Goal: Information Seeking & Learning: Check status

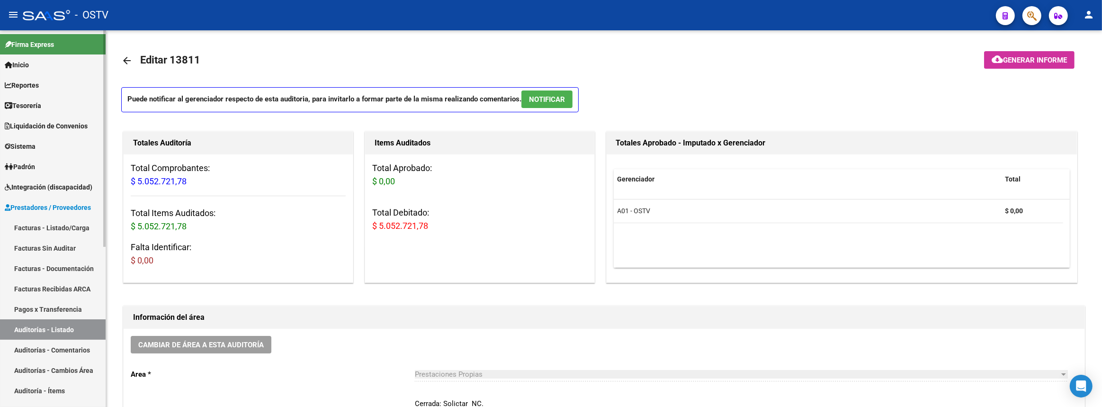
scroll to position [742, 0]
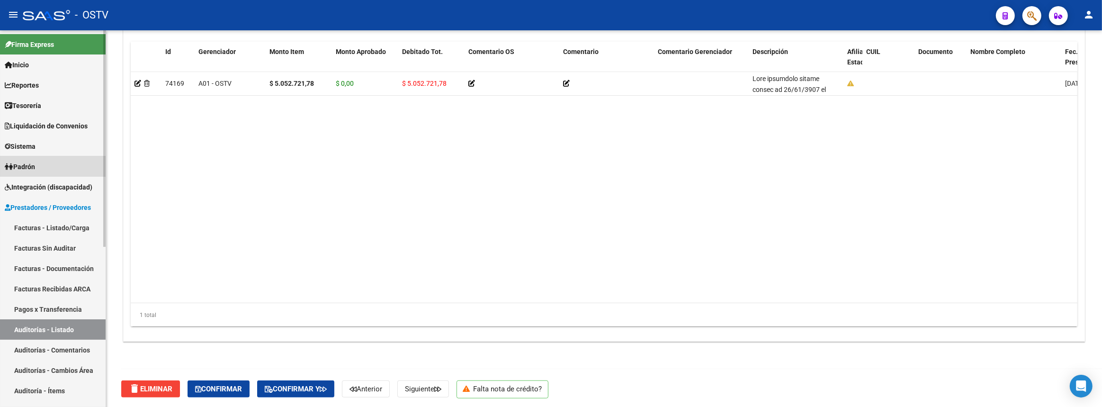
click at [52, 157] on link "Padrón" at bounding box center [53, 166] width 106 height 20
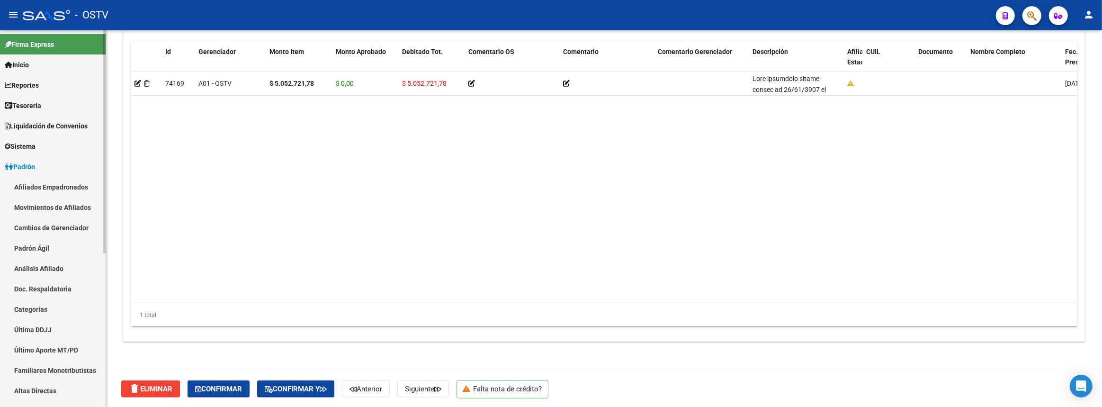
click at [40, 249] on link "Padrón Ágil" at bounding box center [53, 248] width 106 height 20
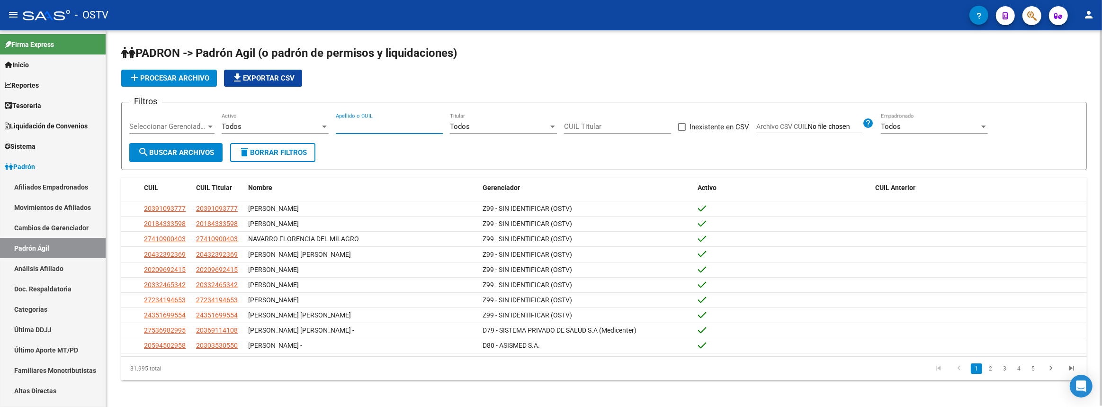
click at [368, 124] on input "Apellido o CUIL" at bounding box center [389, 126] width 107 height 9
paste input "27317227219"
type input "27317227219"
click at [207, 150] on span "search Buscar Archivos" at bounding box center [176, 152] width 76 height 9
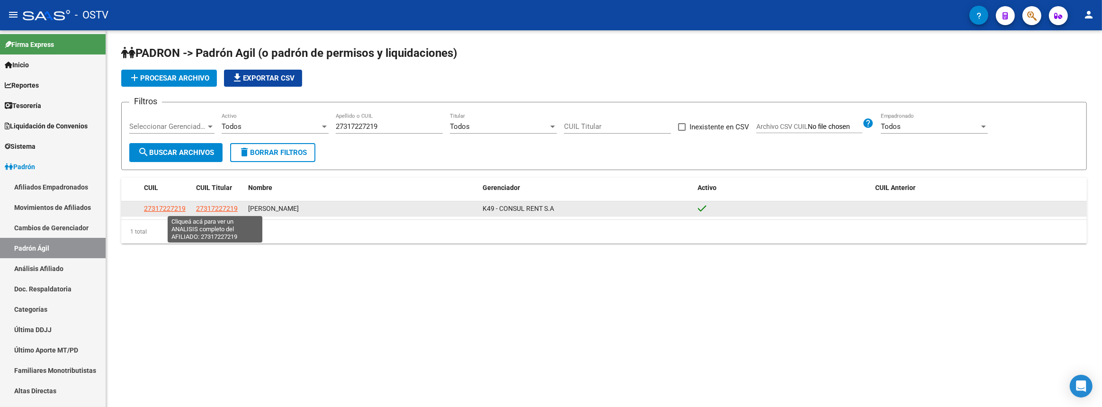
click at [213, 205] on span "27317227219" at bounding box center [217, 209] width 42 height 8
type textarea "27317227219"
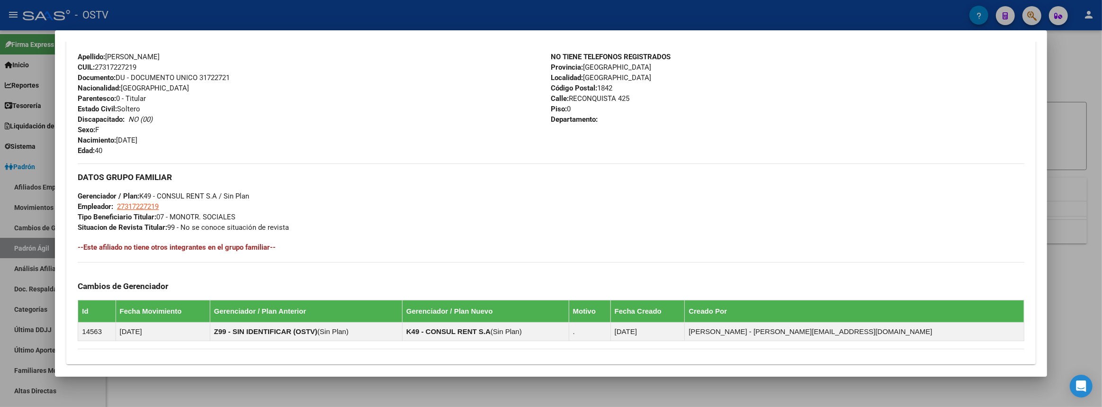
scroll to position [464, 0]
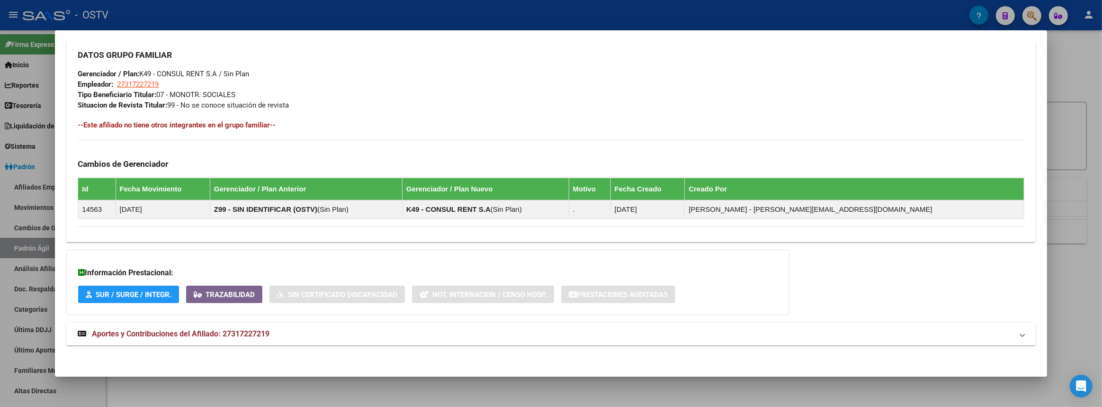
click at [349, 339] on mat-expansion-panel-header "Aportes y Contribuciones del Afiliado: 27317227219" at bounding box center [550, 333] width 969 height 23
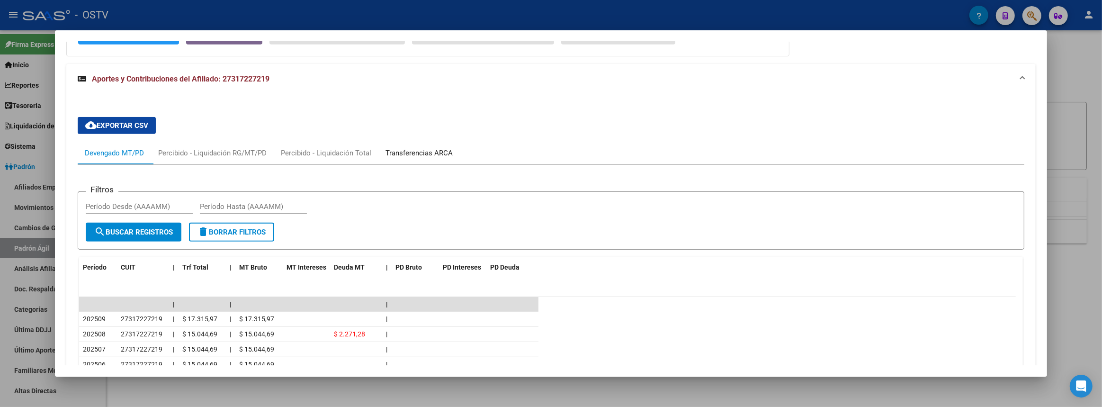
click at [410, 145] on div "Transferencias ARCA" at bounding box center [418, 153] width 81 height 23
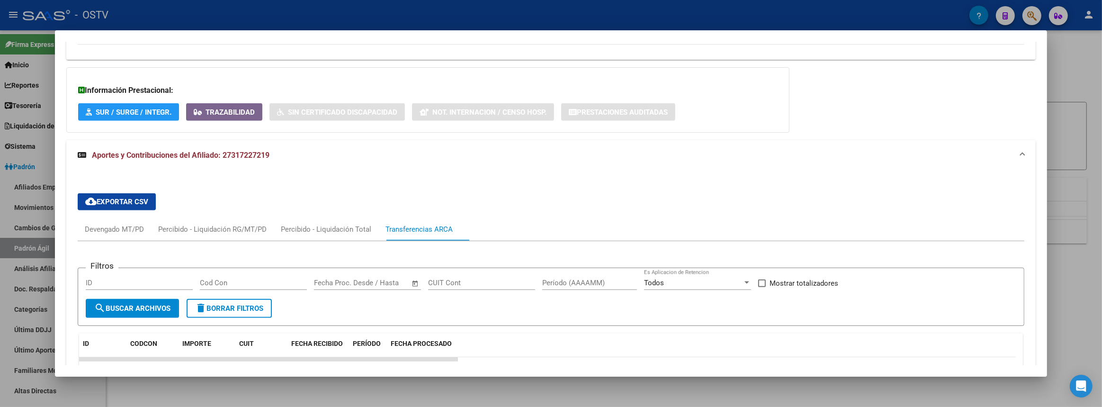
scroll to position [819, 0]
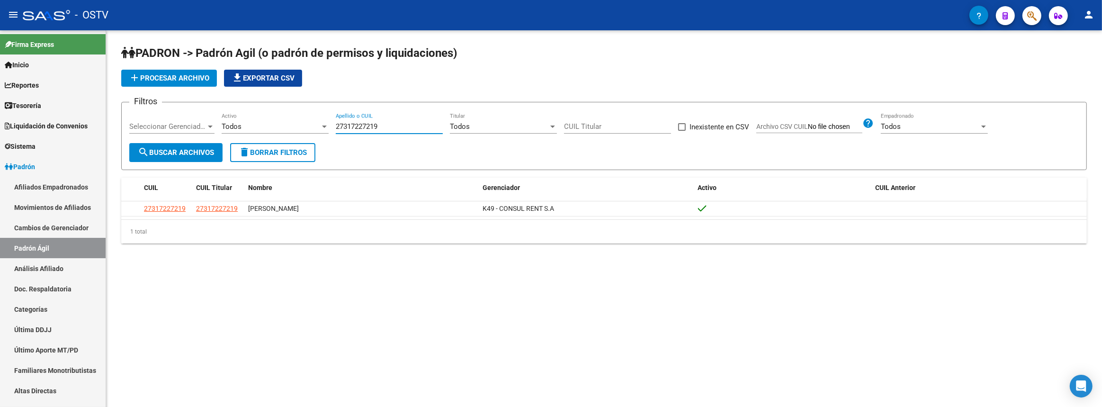
drag, startPoint x: 388, startPoint y: 123, endPoint x: 219, endPoint y: 123, distance: 168.6
click at [219, 123] on div "Filtros Seleccionar Gerenciador Seleccionar Gerenciador Todos Activo 2731722721…" at bounding box center [603, 126] width 949 height 33
paste input "430711925"
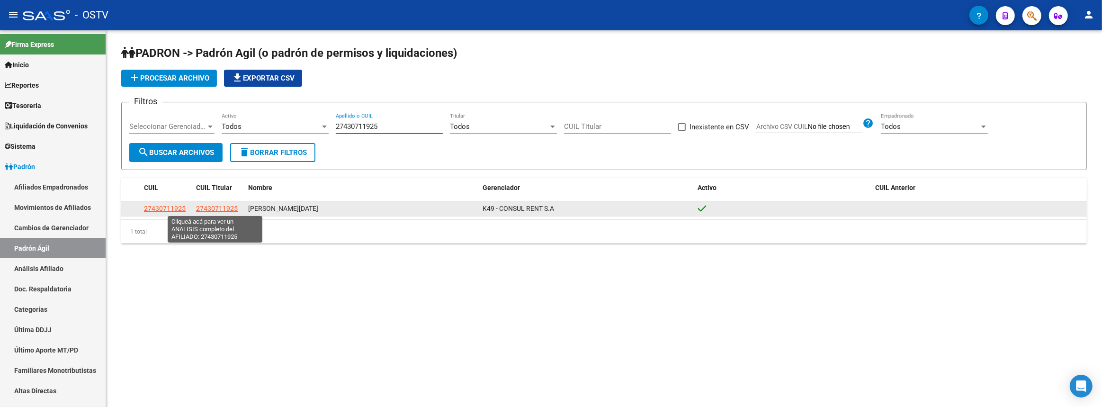
type input "27430711925"
click at [201, 209] on span "27430711925" at bounding box center [217, 209] width 42 height 8
type textarea "27430711925"
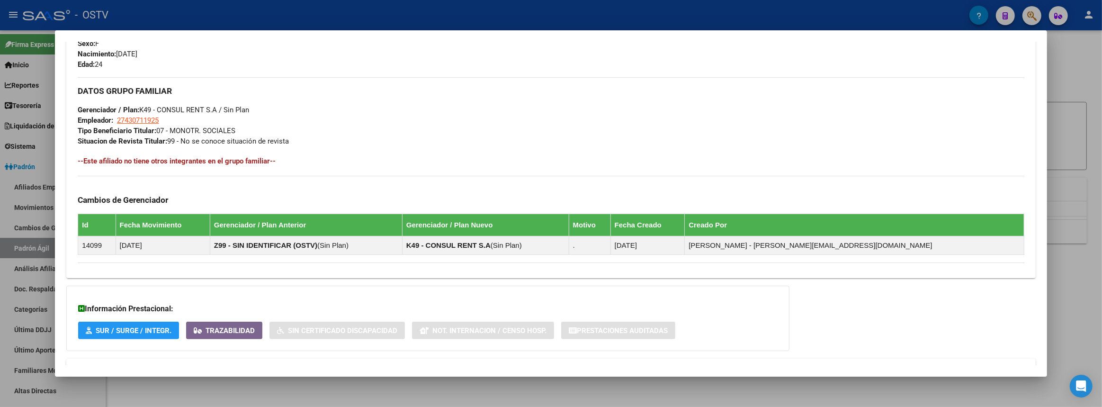
scroll to position [464, 0]
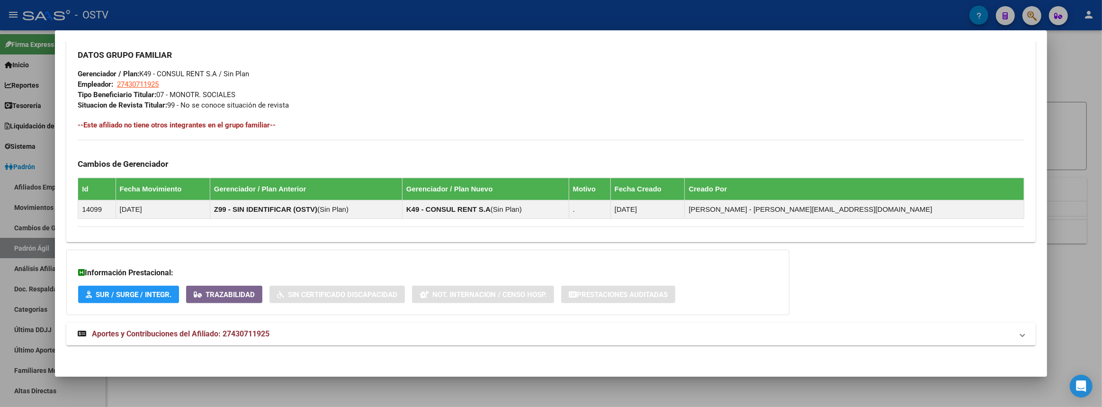
click at [249, 339] on mat-expansion-panel-header "Aportes y Contribuciones del Afiliado: 27430711925" at bounding box center [550, 333] width 969 height 23
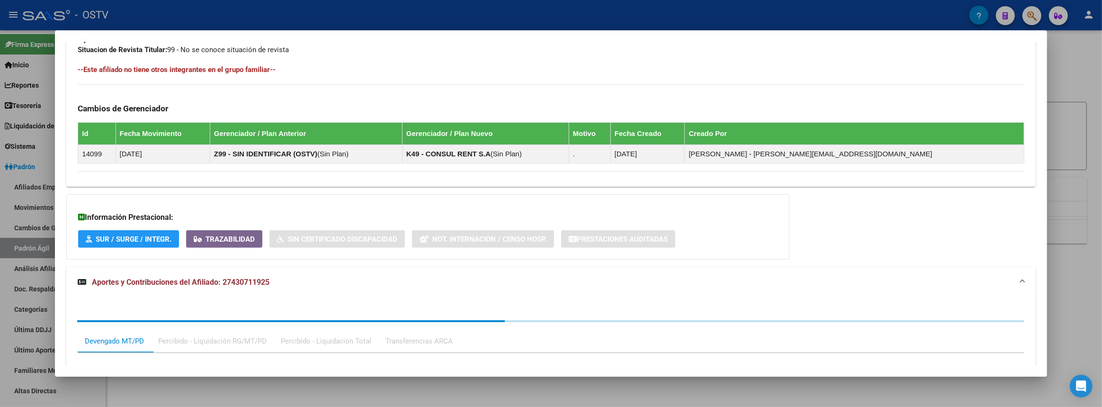
scroll to position [708, 0]
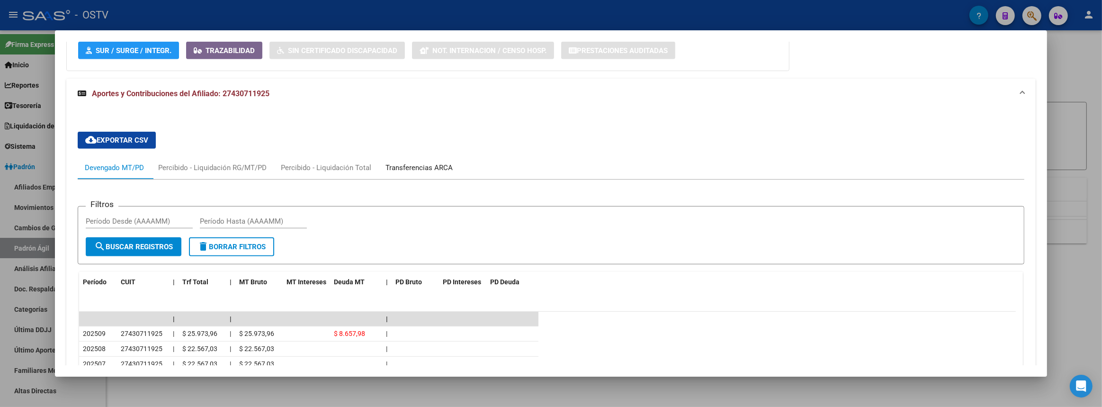
click at [411, 166] on div "Transferencias ARCA" at bounding box center [418, 167] width 67 height 10
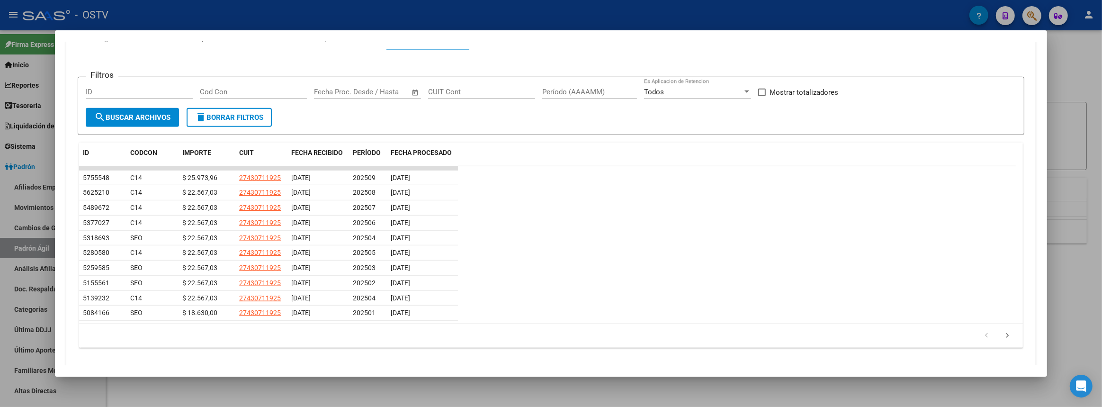
scroll to position [862, 0]
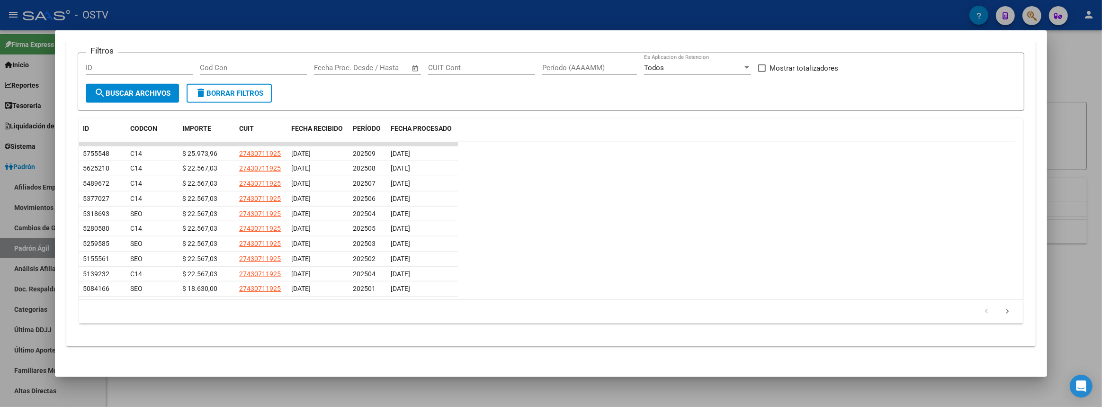
click at [785, 206] on datatable-row-wrapper "5318693 SEO $ 22.567,03 27430711925 [DATE] 202504 [DATE]" at bounding box center [547, 213] width 937 height 15
drag, startPoint x: 1101, startPoint y: 168, endPoint x: 734, endPoint y: 112, distance: 371.7
click at [1101, 168] on div at bounding box center [551, 203] width 1102 height 407
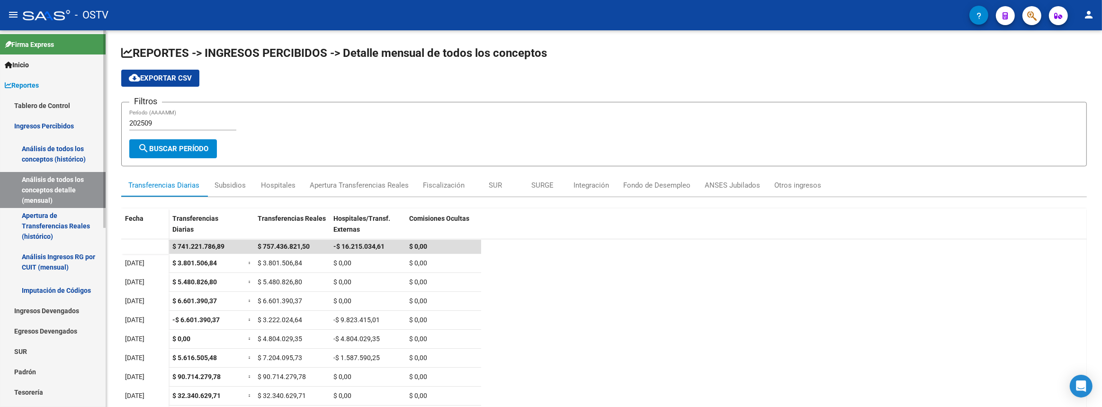
click at [32, 84] on span "Reportes" at bounding box center [22, 85] width 34 height 10
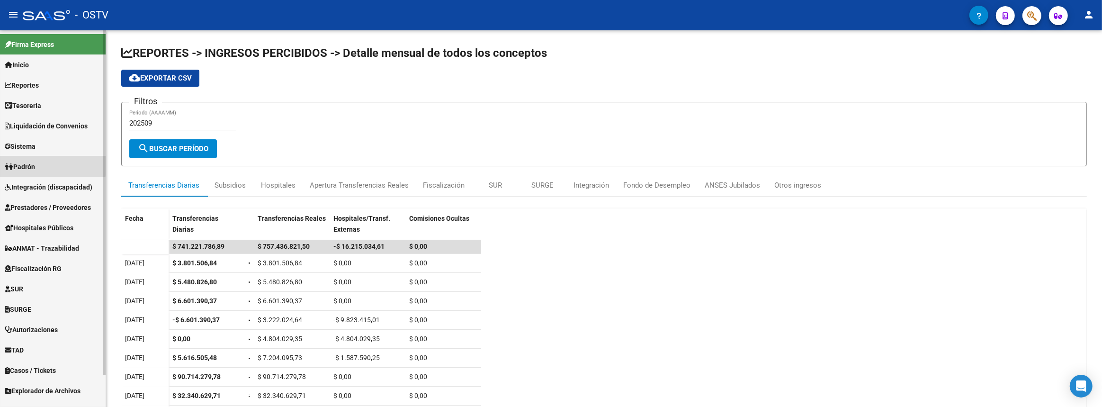
drag, startPoint x: 21, startPoint y: 163, endPoint x: 21, endPoint y: 187, distance: 23.7
click at [21, 164] on span "Padrón" at bounding box center [20, 166] width 30 height 10
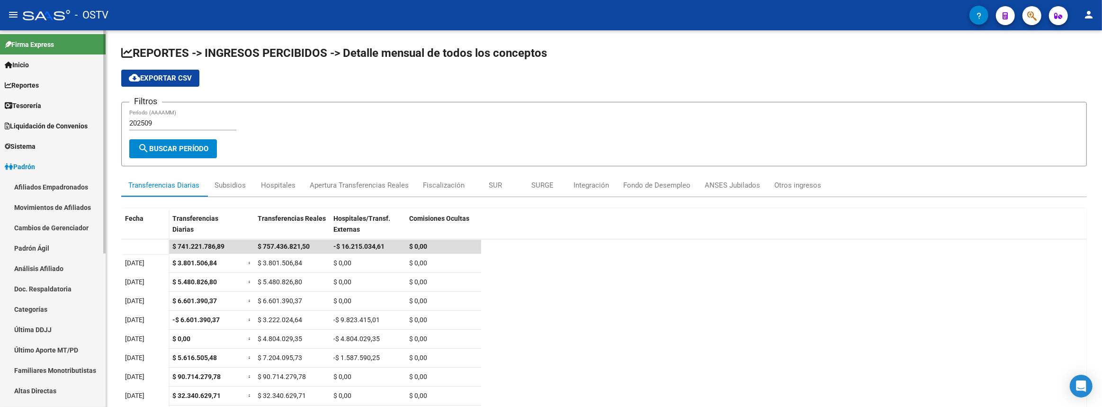
click at [32, 249] on link "Padrón Ágil" at bounding box center [53, 248] width 106 height 20
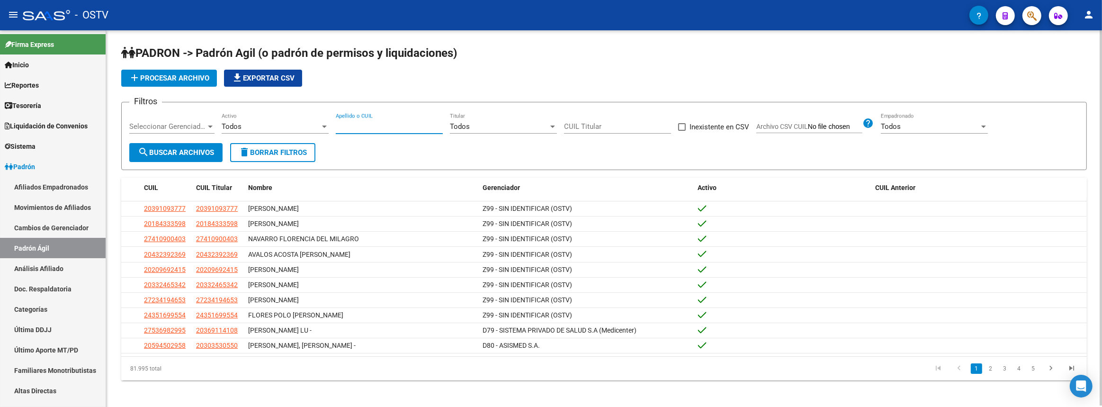
click at [382, 126] on input "Apellido o CUIL" at bounding box center [389, 126] width 107 height 9
paste input "27376691050"
type input "27376691050"
click at [146, 152] on mat-icon "search" at bounding box center [143, 151] width 11 height 11
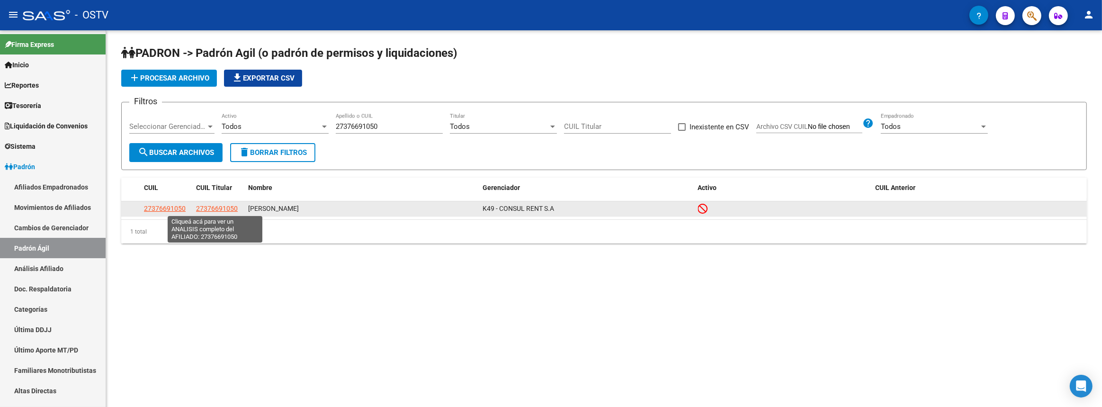
click at [203, 206] on span "27376691050" at bounding box center [217, 209] width 42 height 8
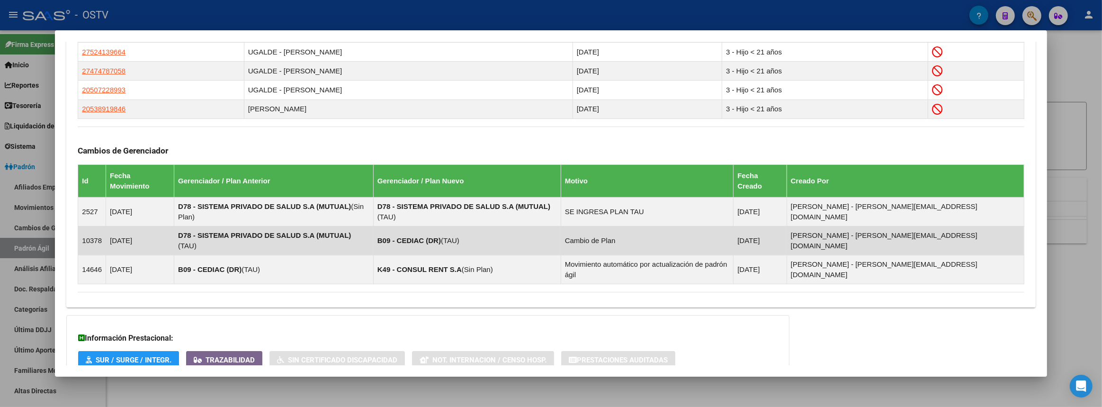
scroll to position [627, 0]
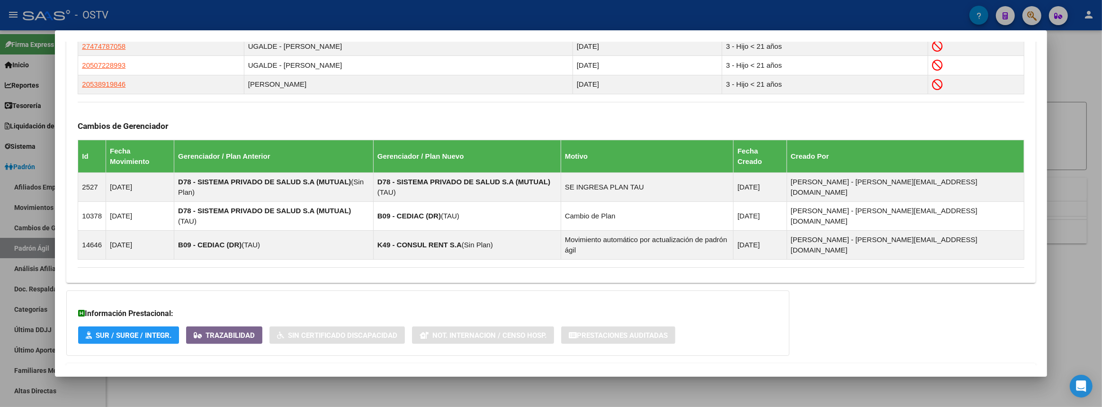
click at [298, 369] on mat-panel-title "Aportes y Contribuciones del Afiliado: 27376691050" at bounding box center [545, 374] width 935 height 11
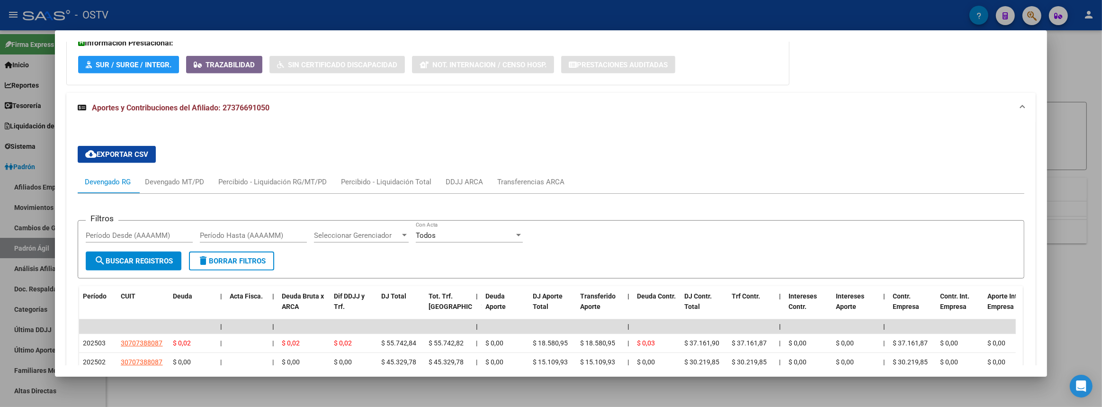
scroll to position [854, 0]
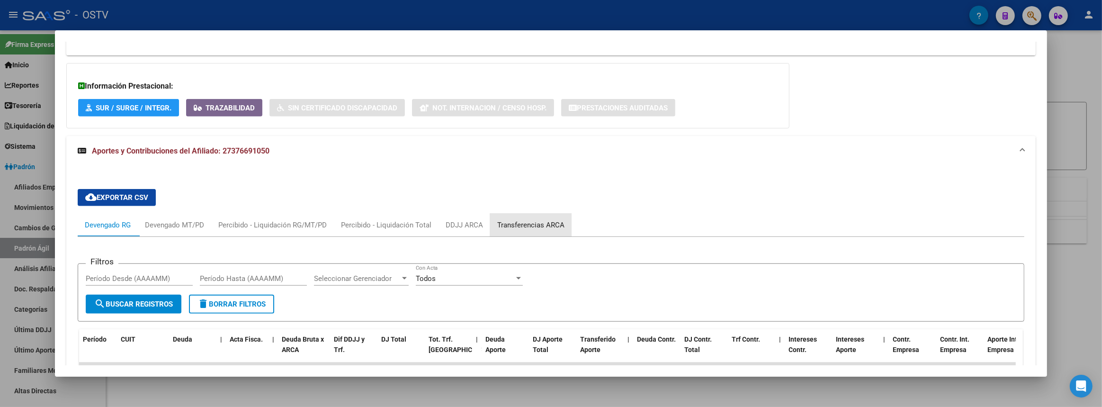
click at [534, 220] on div "Transferencias ARCA" at bounding box center [530, 225] width 67 height 10
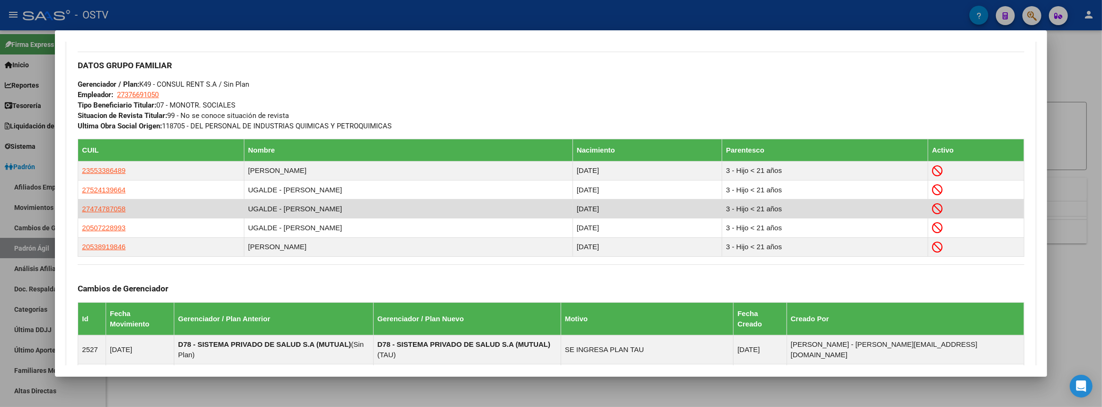
scroll to position [421, 0]
